Goal: Submit feedback/report problem

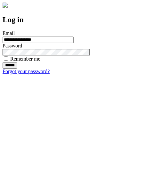
click at [17, 69] on input "******" at bounding box center [10, 65] width 15 height 6
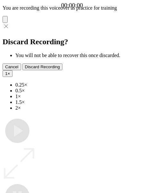
type input "**********"
